Goal: Book appointment/travel/reservation

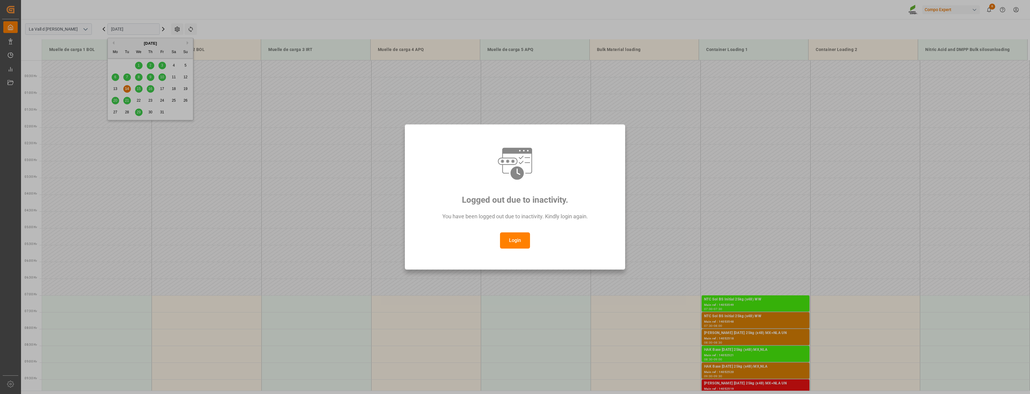
scroll to position [265, 0]
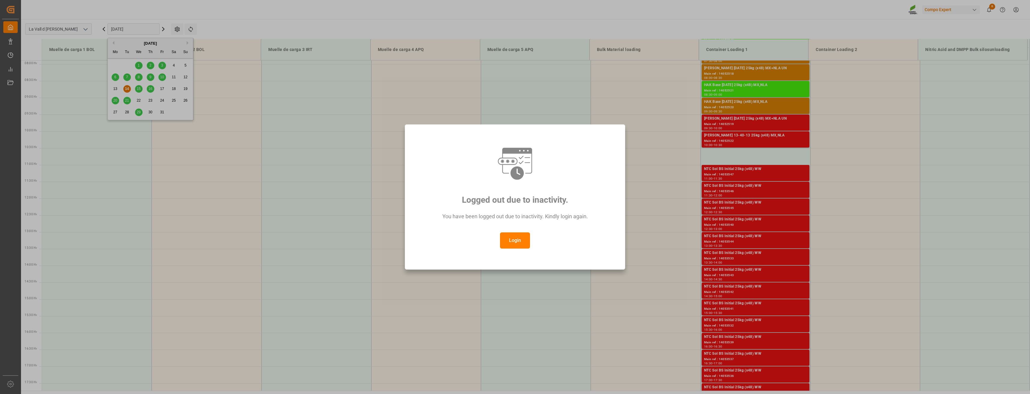
click at [520, 236] on button "Login" at bounding box center [515, 241] width 30 height 16
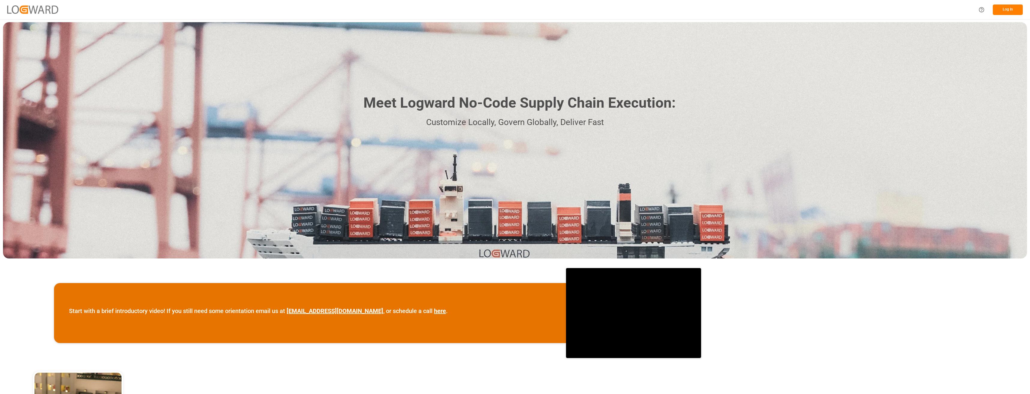
click at [1010, 8] on button "Log In" at bounding box center [1008, 10] width 30 height 11
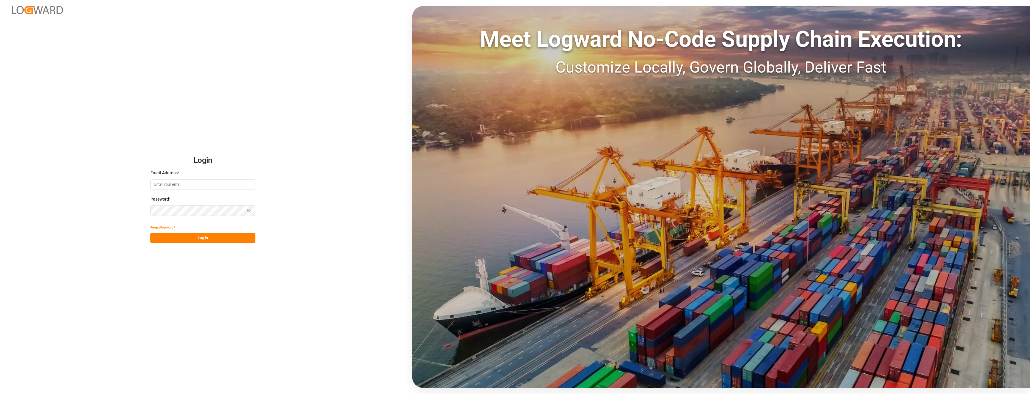
type input "[PERSON_NAME][EMAIL_ADDRESS][PERSON_NAME][DOMAIN_NAME]"
click at [214, 236] on button "Log In" at bounding box center [202, 238] width 105 height 11
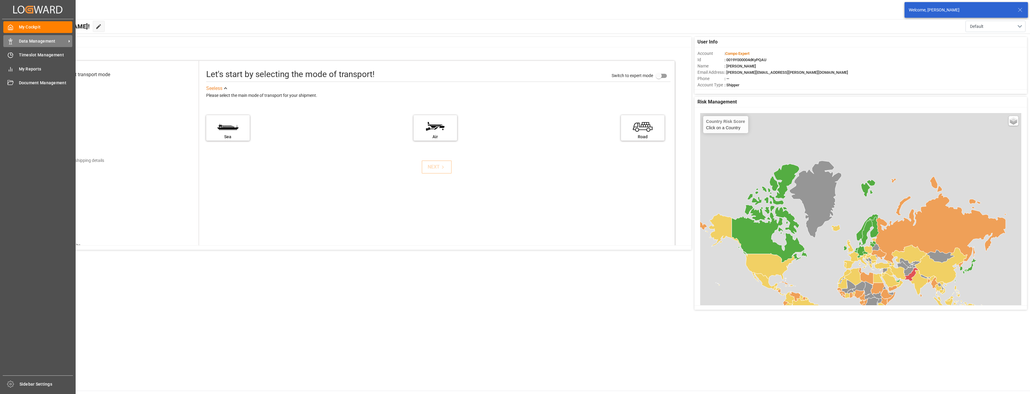
click at [11, 41] on icon at bounding box center [11, 41] width 6 height 6
click at [10, 56] on icon at bounding box center [11, 55] width 6 height 6
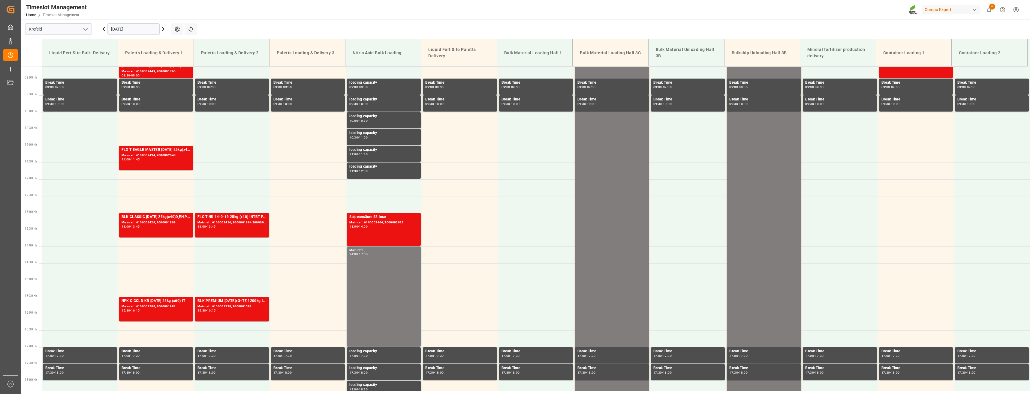
scroll to position [305, 0]
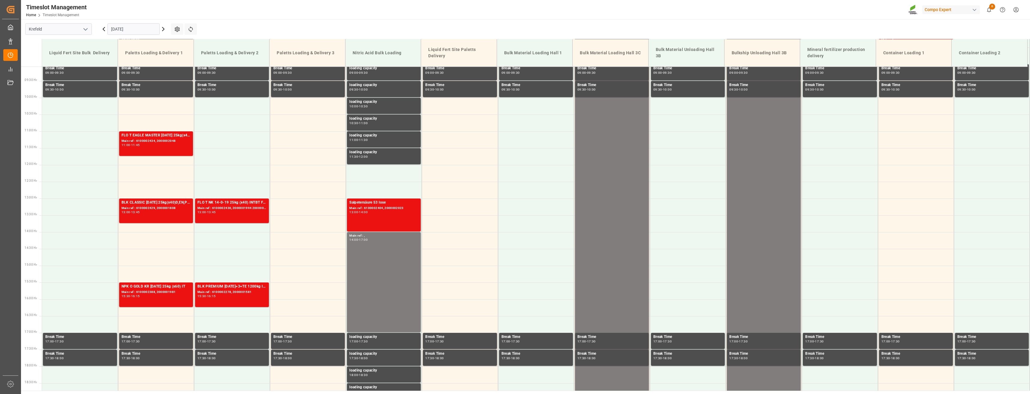
click at [85, 31] on icon "open menu" at bounding box center [85, 29] width 7 height 7
click at [37, 73] on div "La Vall d [PERSON_NAME]" at bounding box center [59, 70] width 66 height 14
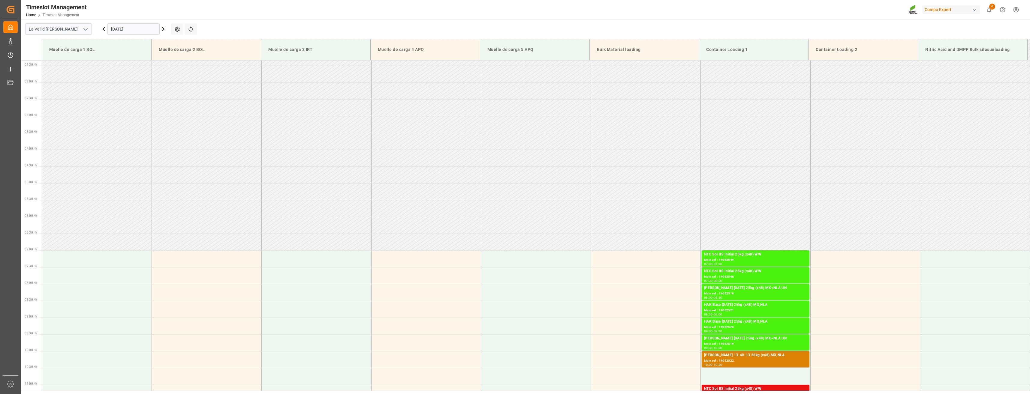
scroll to position [29, 0]
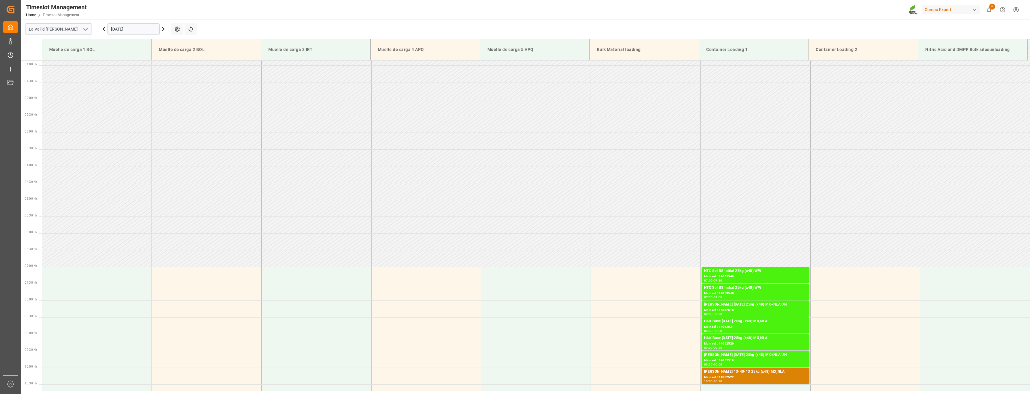
click at [145, 29] on input "[DATE]" at bounding box center [133, 28] width 52 height 11
